Goal: Browse casually: Explore the website without a specific task or goal

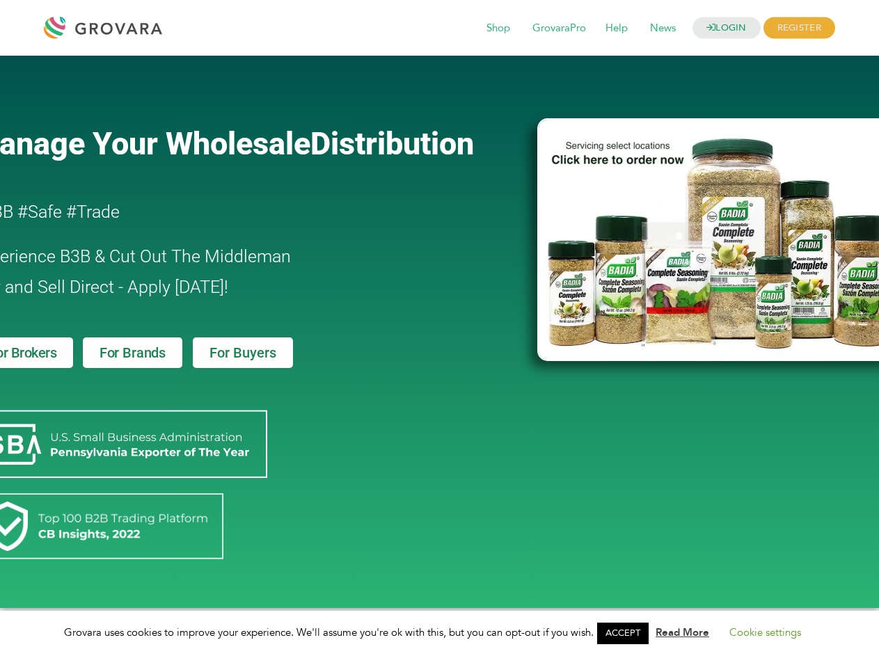
click at [627, 633] on link "ACCEPT" at bounding box center [622, 634] width 51 height 22
